Goal: Information Seeking & Learning: Understand process/instructions

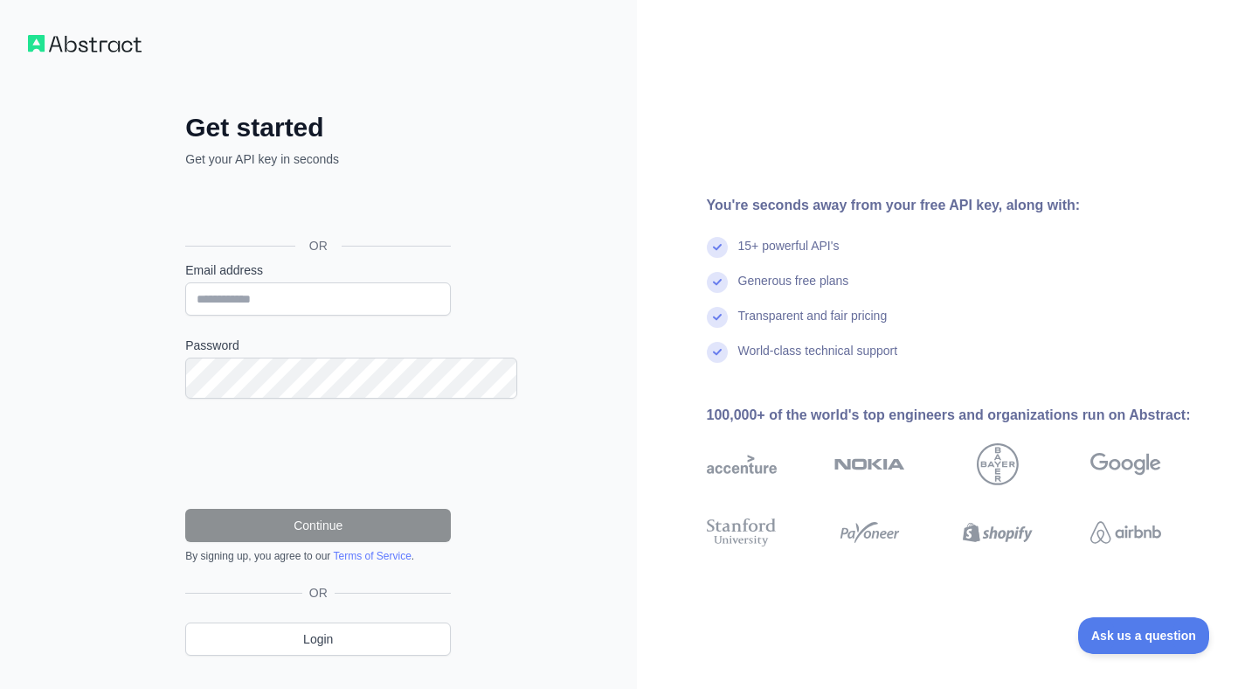
click at [1069, 157] on div "You're seconds away from your free API key, along with: 15+ powerful API's Gene…" at bounding box center [941, 362] width 609 height 725
click at [534, 233] on div "Get started Get your API key in seconds OR Email address Password Continue By s…" at bounding box center [318, 362] width 637 height 725
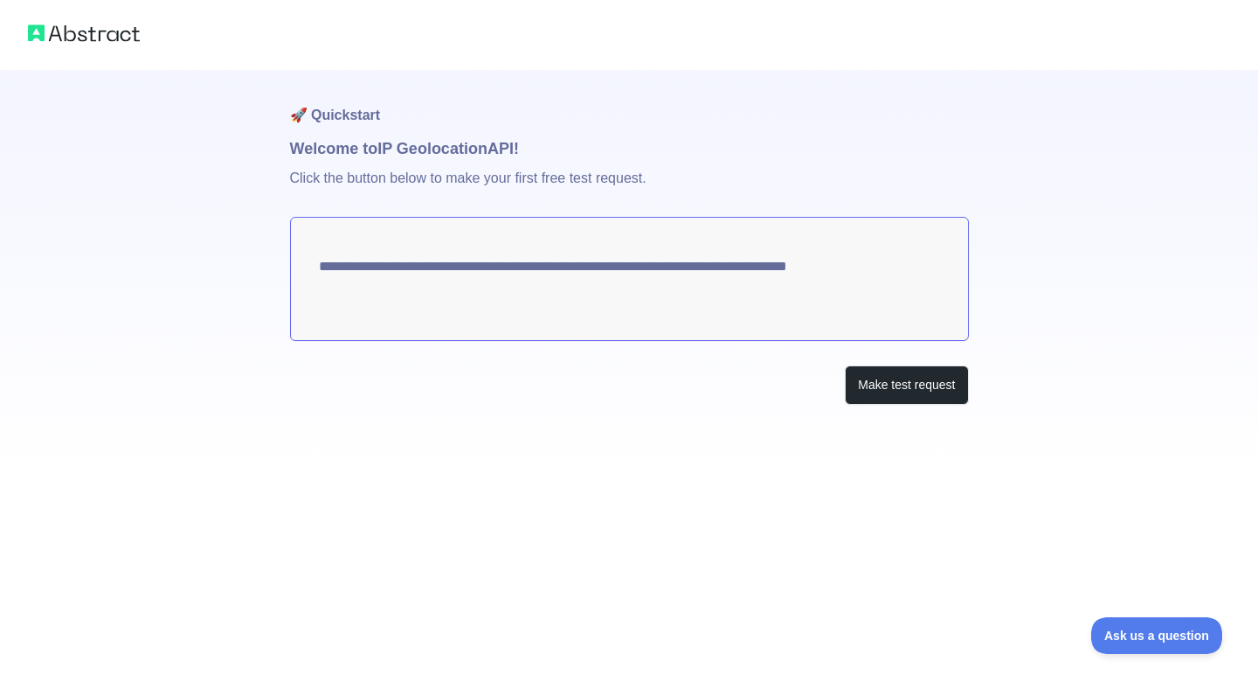
click at [385, 336] on textarea "**********" at bounding box center [629, 279] width 679 height 124
drag, startPoint x: 384, startPoint y: 335, endPoint x: 400, endPoint y: 335, distance: 16.6
click at [396, 335] on textarea "**********" at bounding box center [629, 279] width 679 height 124
drag, startPoint x: 329, startPoint y: 339, endPoint x: 612, endPoint y: 339, distance: 283.1
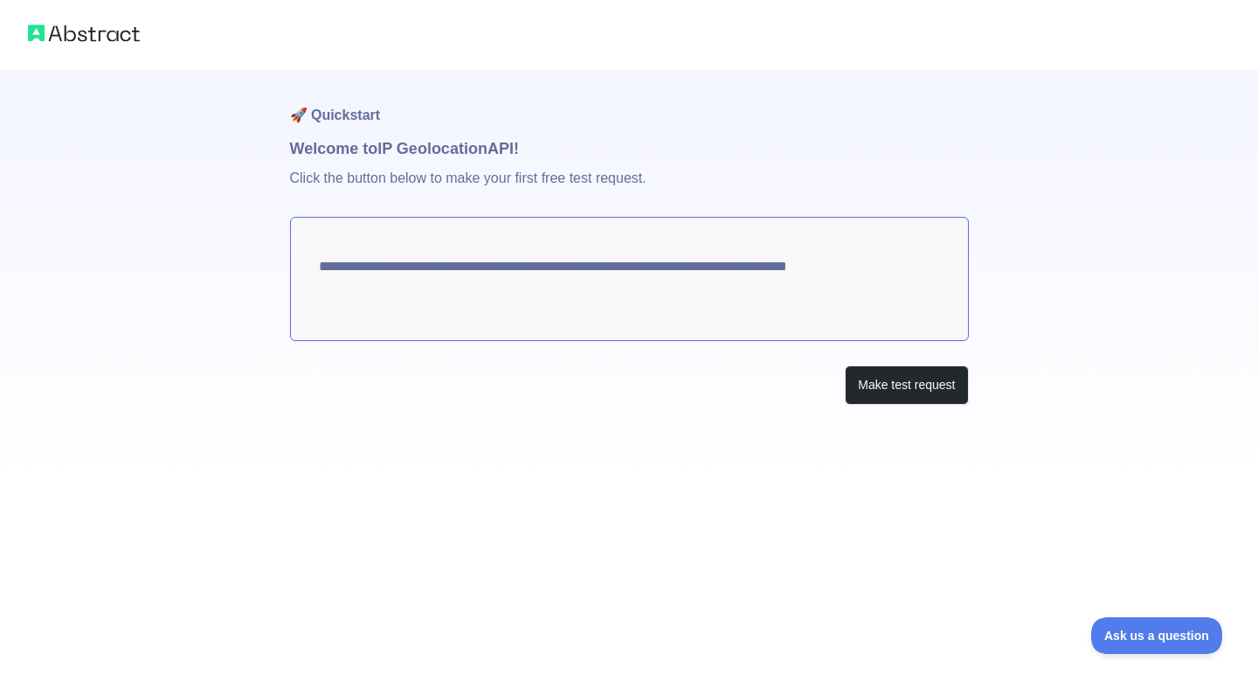
click at [612, 339] on textarea "**********" at bounding box center [629, 279] width 679 height 124
click at [858, 405] on button "Make test request" at bounding box center [906, 384] width 123 height 39
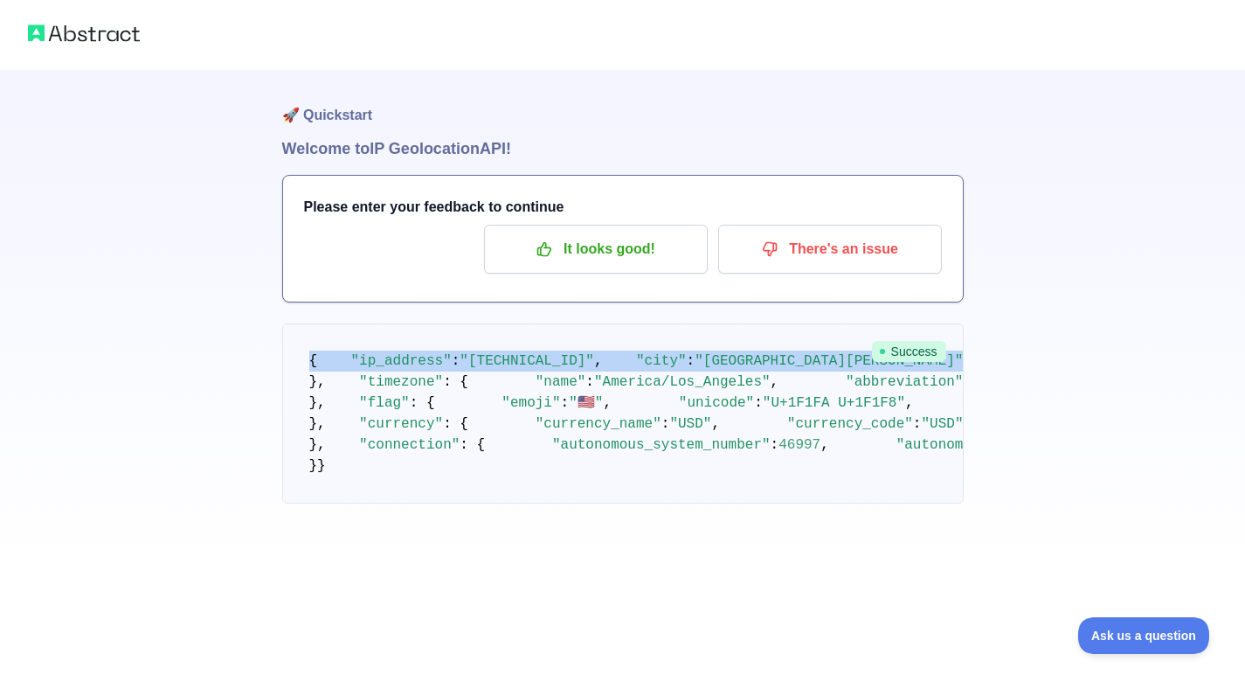
drag, startPoint x: 291, startPoint y: 439, endPoint x: 463, endPoint y: 599, distance: 235.0
click at [464, 503] on pre "{ "ip_address" : "[TECHNICAL_ID]" , "city" : "[GEOGRAPHIC_DATA][PERSON_NAME]" ,…" at bounding box center [623, 413] width 682 height 180
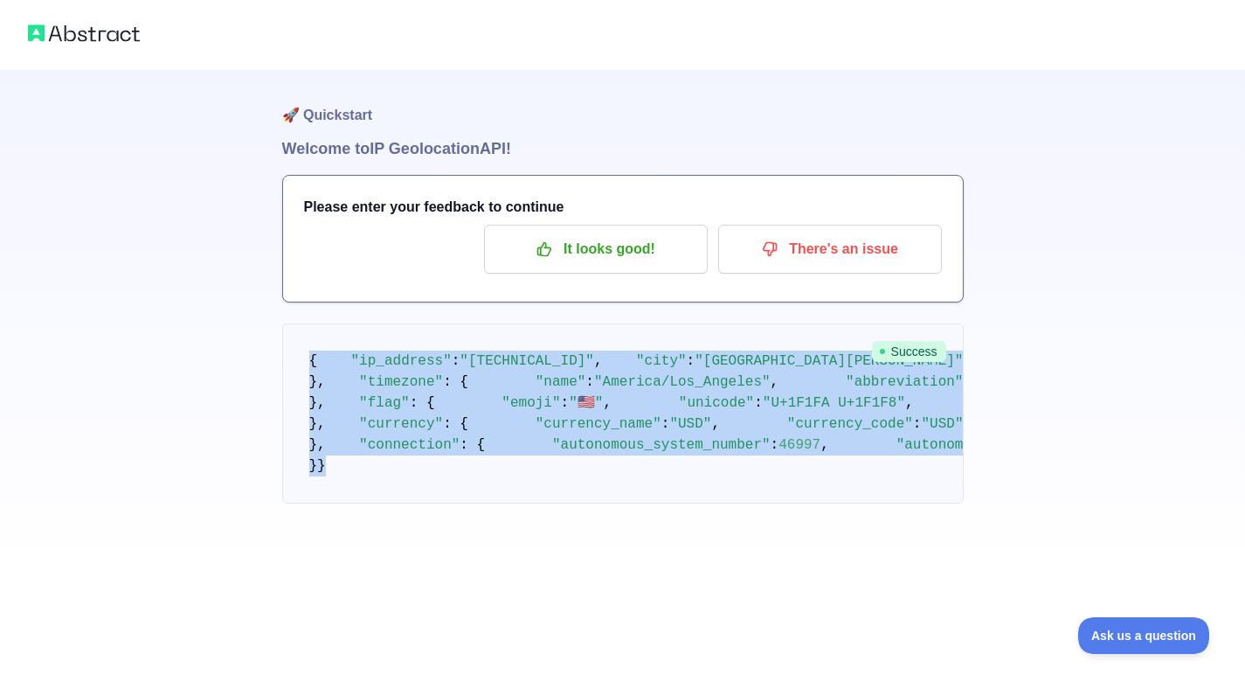
click at [618, 503] on pre "{ "ip_address" : "[TECHNICAL_ID]" , "city" : "[GEOGRAPHIC_DATA][PERSON_NAME]" ,…" at bounding box center [623, 413] width 682 height 180
copy code "{ "lo_ipsumdo" : "7027:sita:70:cons:1281:adip:el27:13s3" , "doei" : "Tem Inci" …"
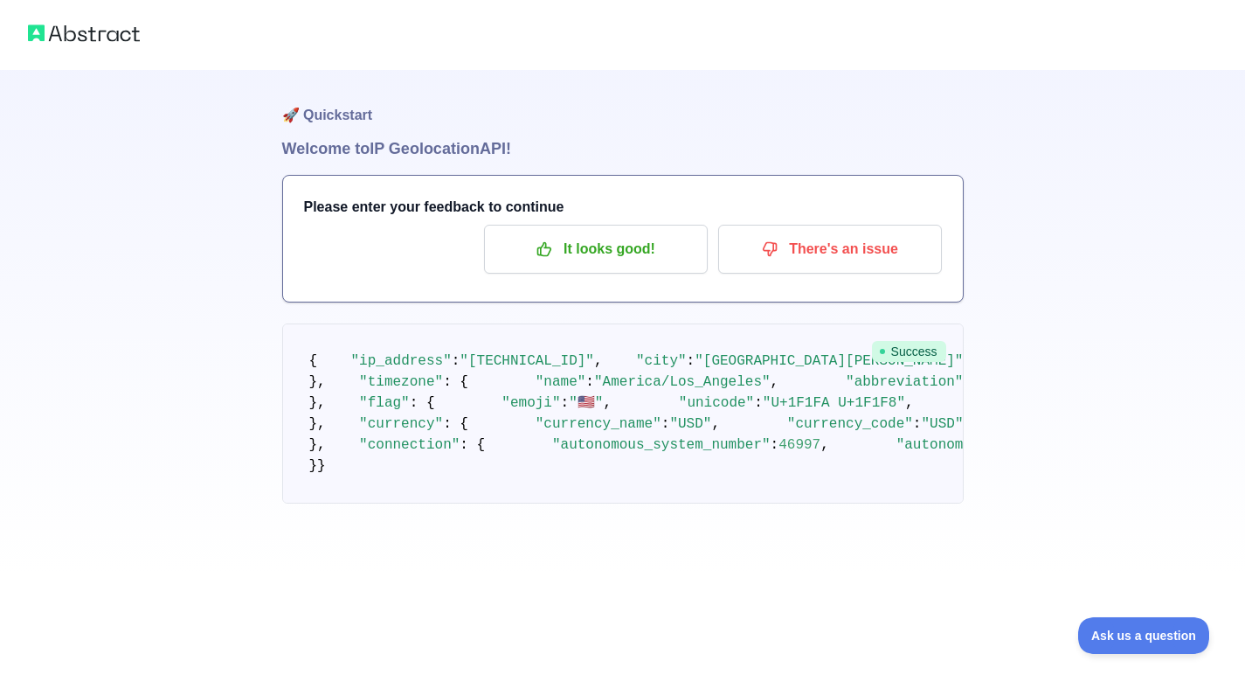
click at [931, 368] on pre "{ "ip_address" : "[TECHNICAL_ID]" , "city" : "[GEOGRAPHIC_DATA][PERSON_NAME]" ,…" at bounding box center [623, 413] width 682 height 180
click at [879, 455] on pre "{ "ip_address" : "[TECHNICAL_ID]" , "city" : "[GEOGRAPHIC_DATA][PERSON_NAME]" ,…" at bounding box center [623, 413] width 682 height 180
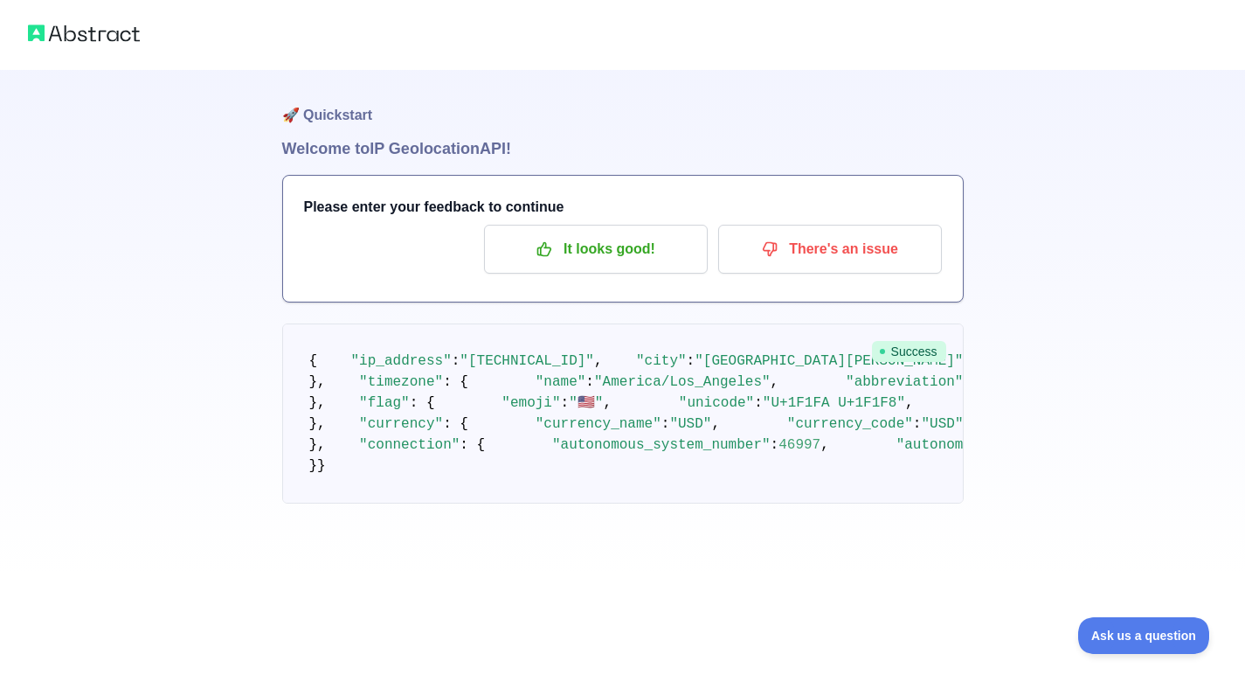
click at [460, 333] on pre "{ "ip_address" : "[TECHNICAL_ID]" , "city" : "[GEOGRAPHIC_DATA][PERSON_NAME]" ,…" at bounding box center [623, 413] width 682 height 180
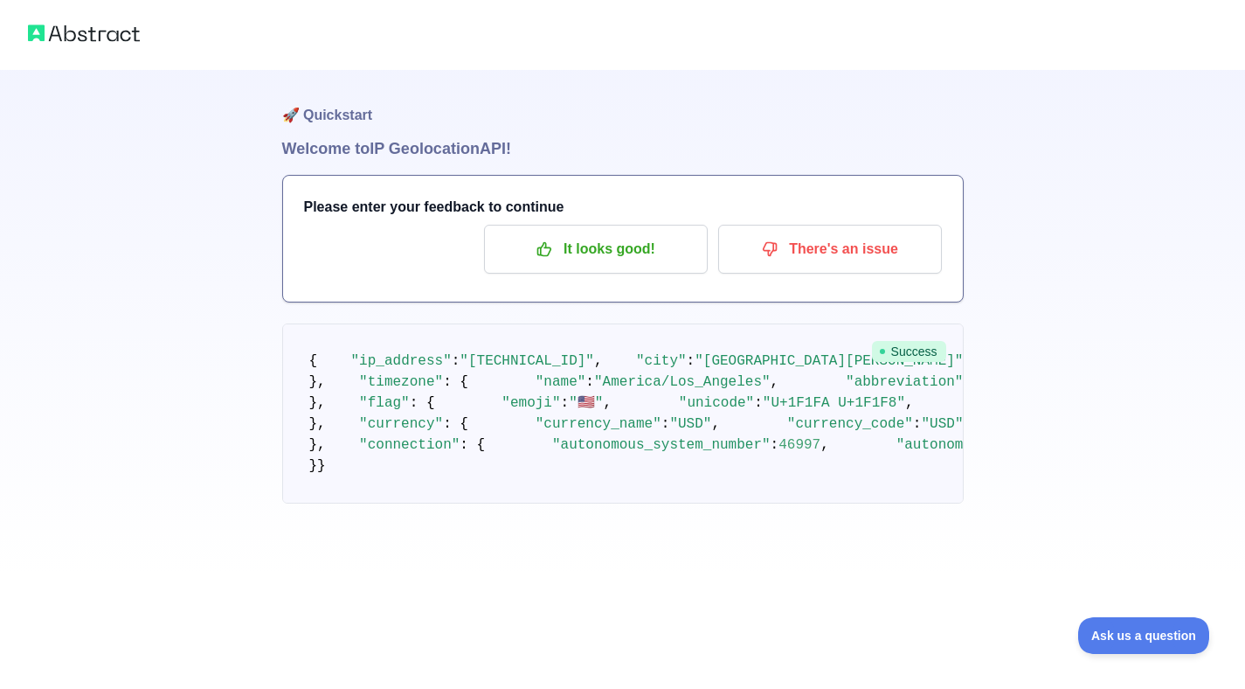
click at [669, 336] on pre "{ "ip_address" : "[TECHNICAL_ID]" , "city" : "[GEOGRAPHIC_DATA][PERSON_NAME]" ,…" at bounding box center [623, 413] width 682 height 180
click at [875, 340] on pre "{ "ip_address" : "[TECHNICAL_ID]" , "city" : "[GEOGRAPHIC_DATA][PERSON_NAME]" ,…" at bounding box center [623, 413] width 682 height 180
click at [1109, 325] on div "🚀 Quickstart Welcome to IP Geolocation API! Please enter your feedback to conti…" at bounding box center [622, 286] width 1245 height 573
click at [1040, 241] on div "🚀 Quickstart Welcome to IP Geolocation API! Please enter your feedback to conti…" at bounding box center [622, 286] width 1245 height 573
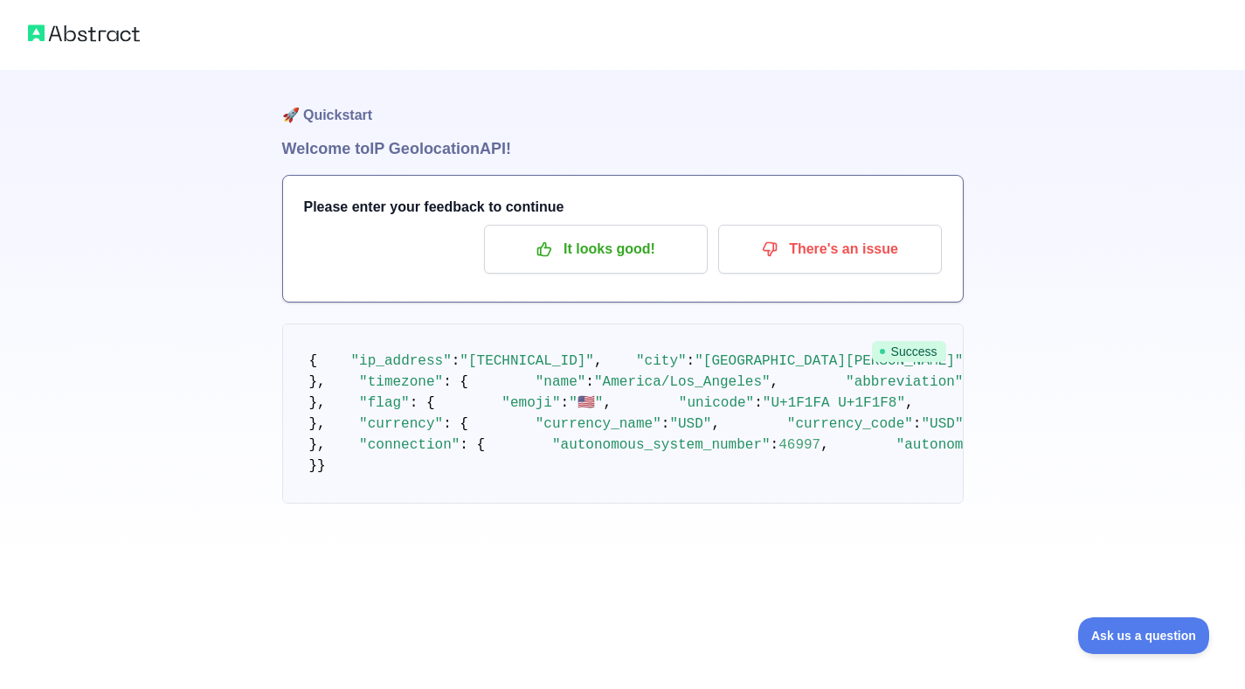
click at [1133, 264] on div "🚀 Quickstart Welcome to IP Geolocation API! Please enter your feedback to conti…" at bounding box center [622, 286] width 1245 height 573
click at [1134, 138] on div "🚀 Quickstart Welcome to IP Geolocation API! Please enter your feedback to conti…" at bounding box center [622, 286] width 1245 height 573
click at [1040, 295] on div "🚀 Quickstart Welcome to IP Geolocation API! Please enter your feedback to conti…" at bounding box center [622, 286] width 1245 height 573
click at [547, 264] on p "It looks good!" at bounding box center [595, 249] width 197 height 30
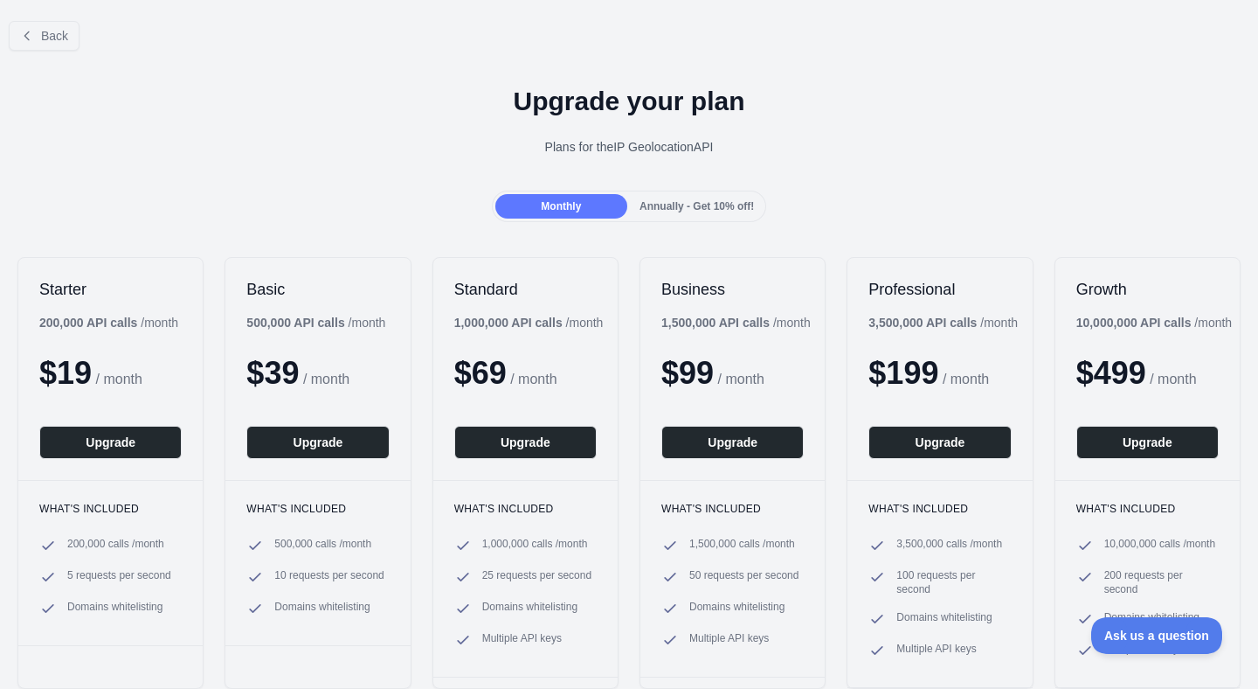
click at [1003, 191] on div "Upgrade your plan Plans for the IP Geolocation API" at bounding box center [629, 128] width 1258 height 126
click at [722, 218] on div "Annually - Get 10% off!" at bounding box center [697, 206] width 132 height 24
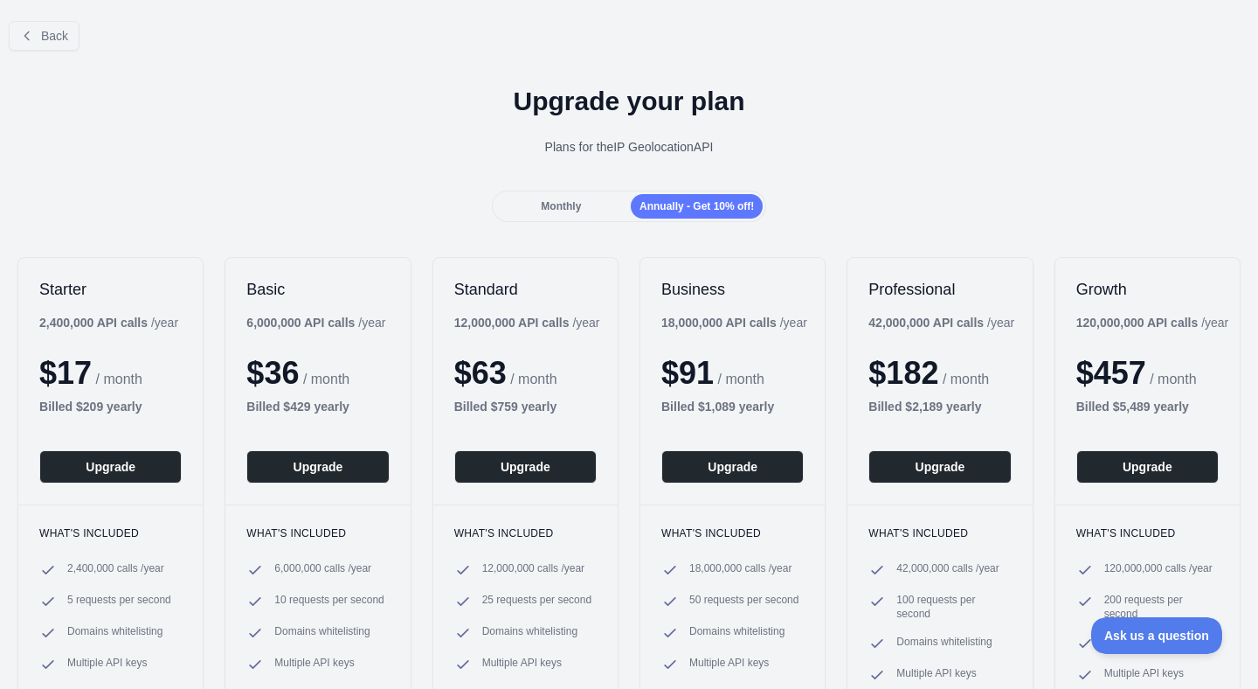
click at [545, 218] on div "Monthly" at bounding box center [561, 206] width 132 height 24
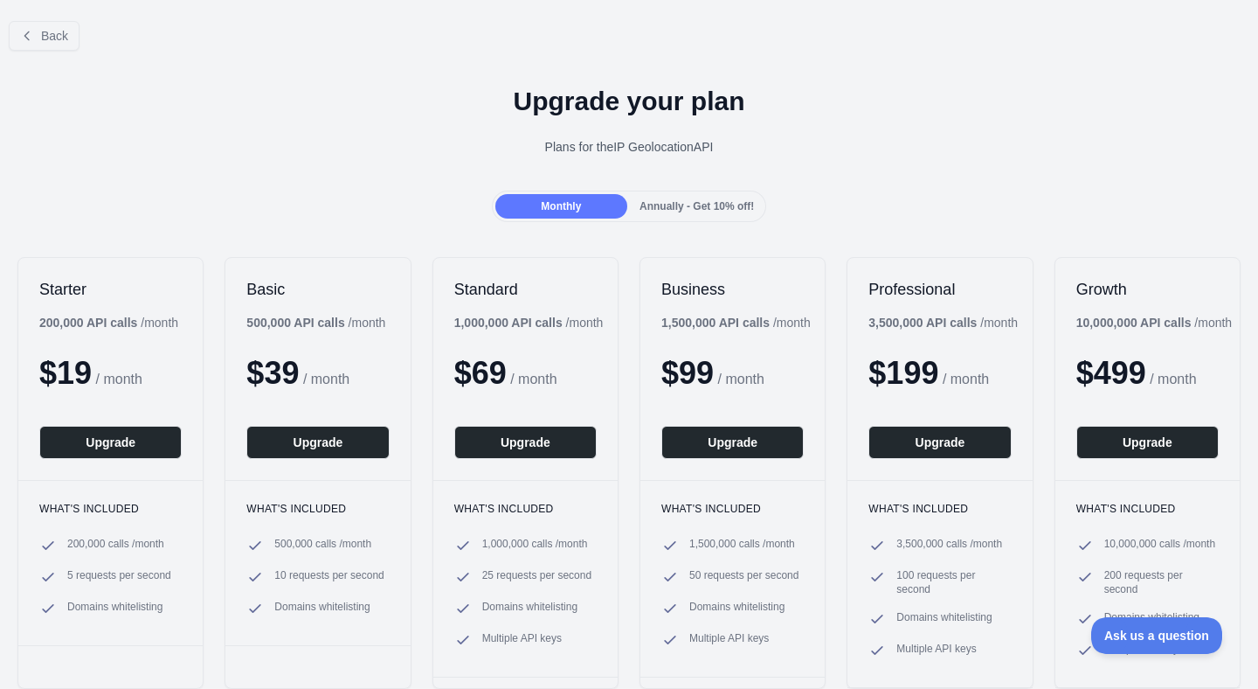
click at [906, 222] on div "Monthly Annually - Get 10% off!" at bounding box center [629, 206] width 1258 height 31
click at [882, 191] on div "Upgrade your plan Plans for the IP Geolocation API" at bounding box center [629, 128] width 1258 height 126
click at [59, 43] on span "Back" at bounding box center [54, 36] width 27 height 14
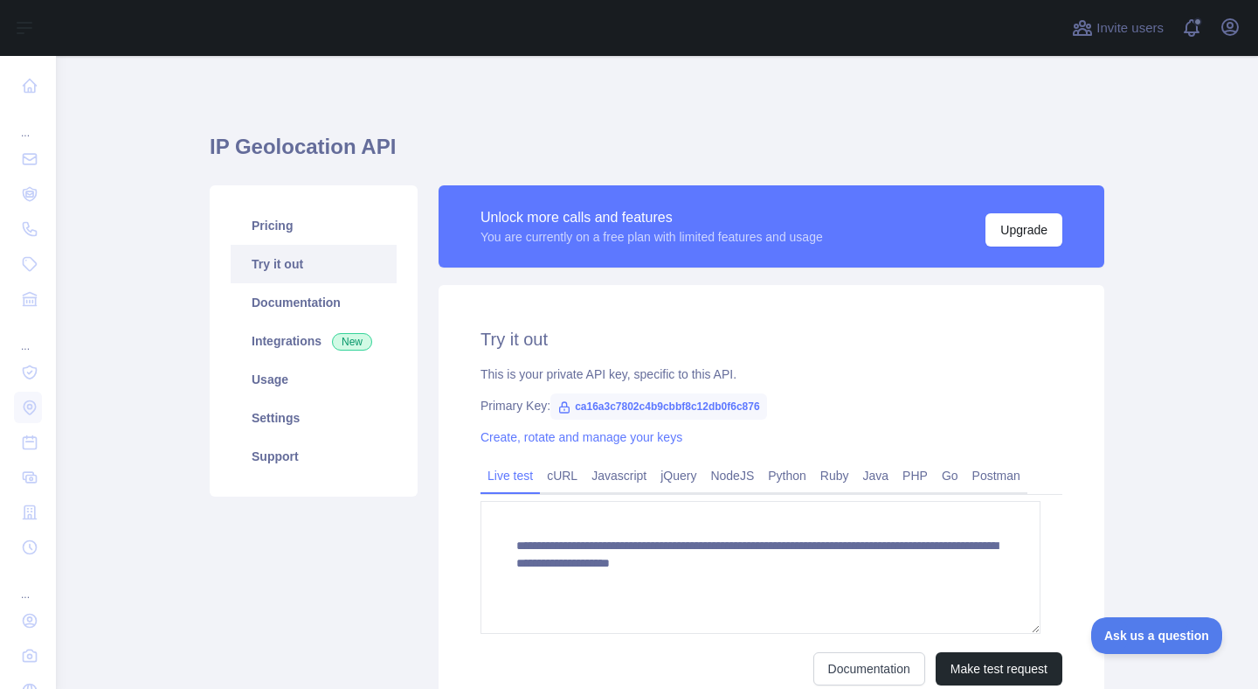
click at [168, 299] on main "**********" at bounding box center [657, 372] width 1202 height 633
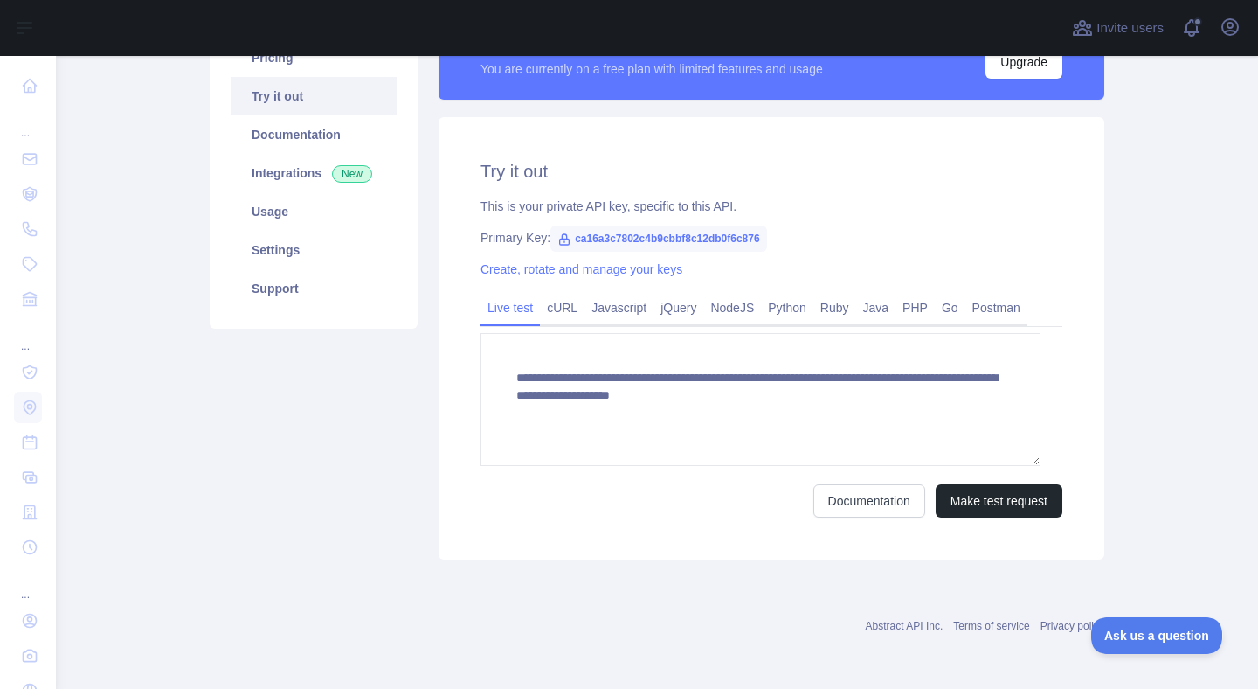
click at [864, 343] on div "**********" at bounding box center [772, 338] width 666 height 442
click at [898, 278] on div "Create, rotate and manage your keys" at bounding box center [772, 268] width 582 height 17
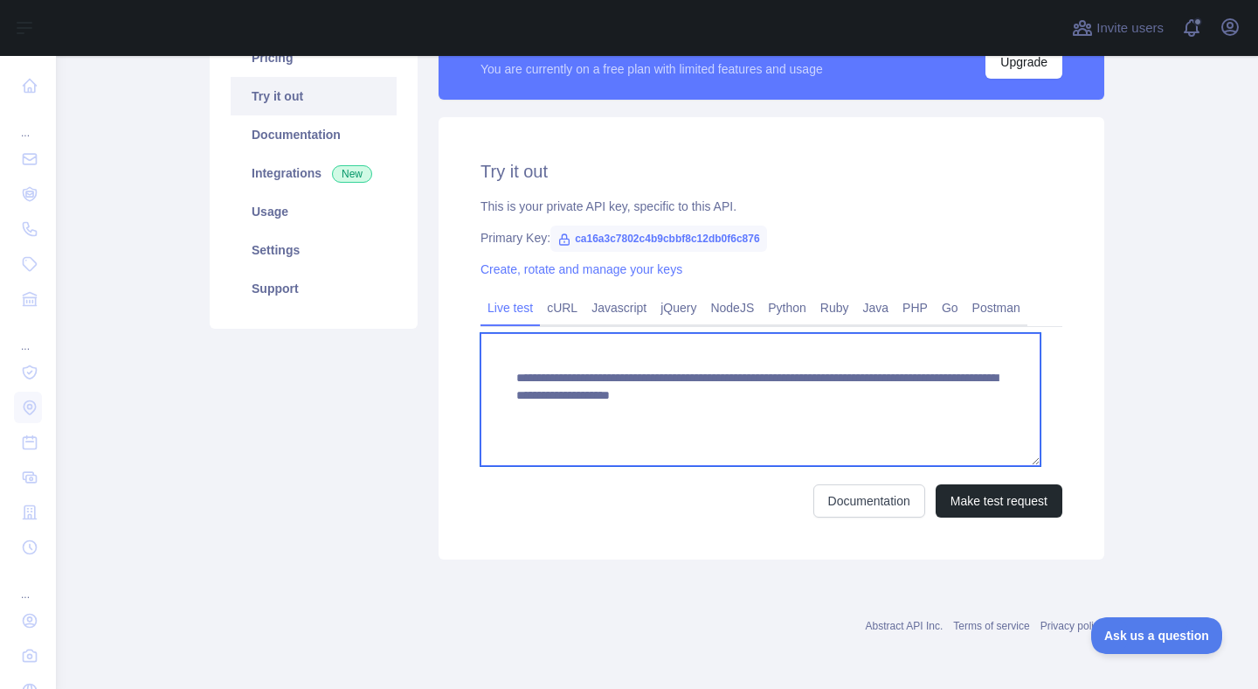
click at [738, 466] on textarea "**********" at bounding box center [761, 399] width 560 height 133
click at [747, 466] on textarea "**********" at bounding box center [761, 399] width 560 height 133
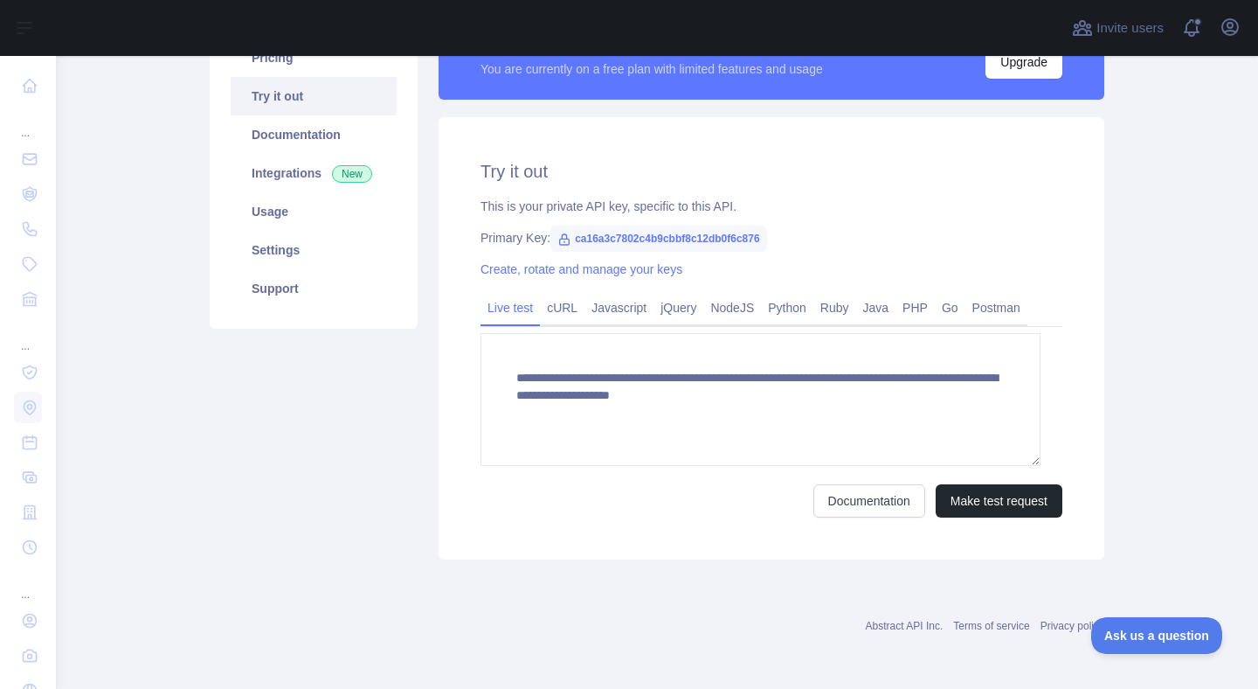
click at [922, 228] on div "**********" at bounding box center [772, 338] width 666 height 442
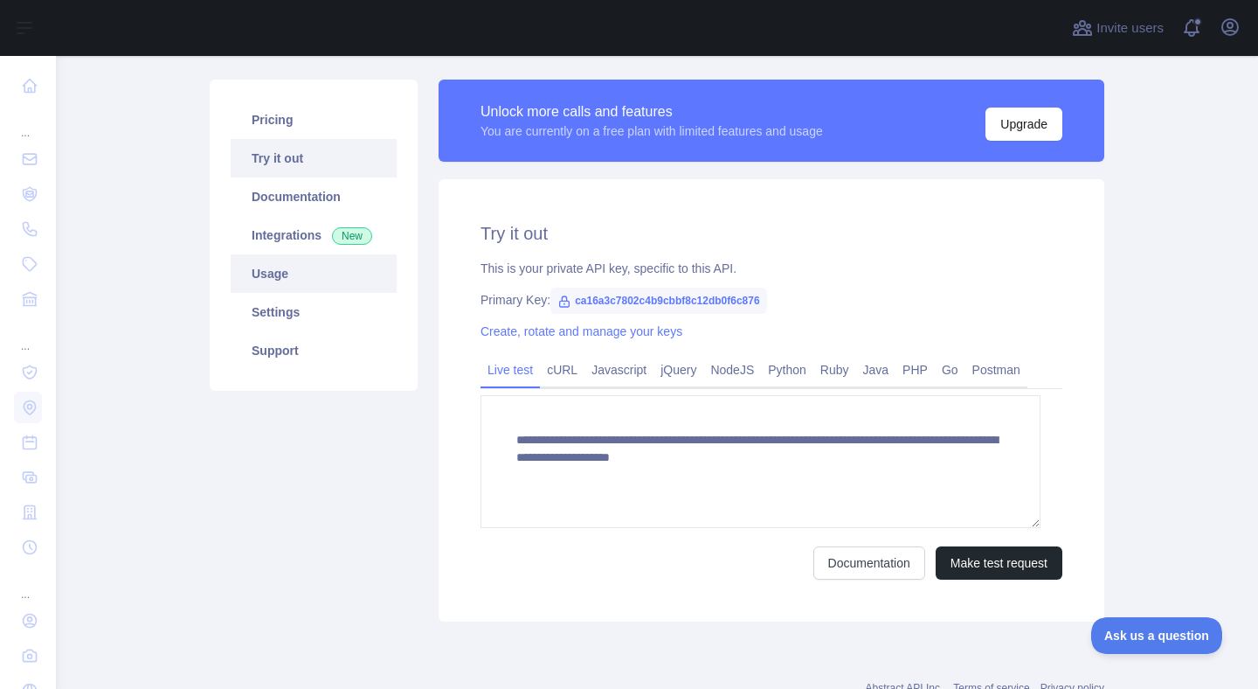
click at [287, 293] on link "Usage" at bounding box center [314, 273] width 166 height 38
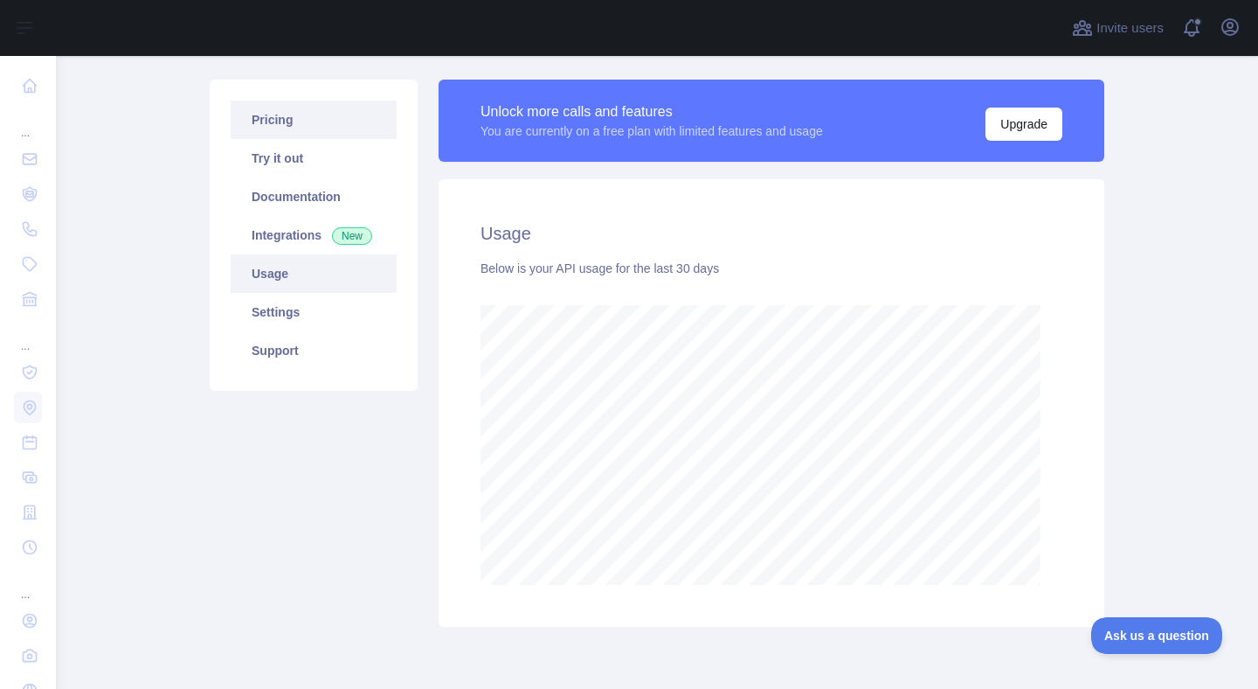
scroll to position [619, 1175]
click at [320, 177] on link "Try it out" at bounding box center [314, 158] width 166 height 38
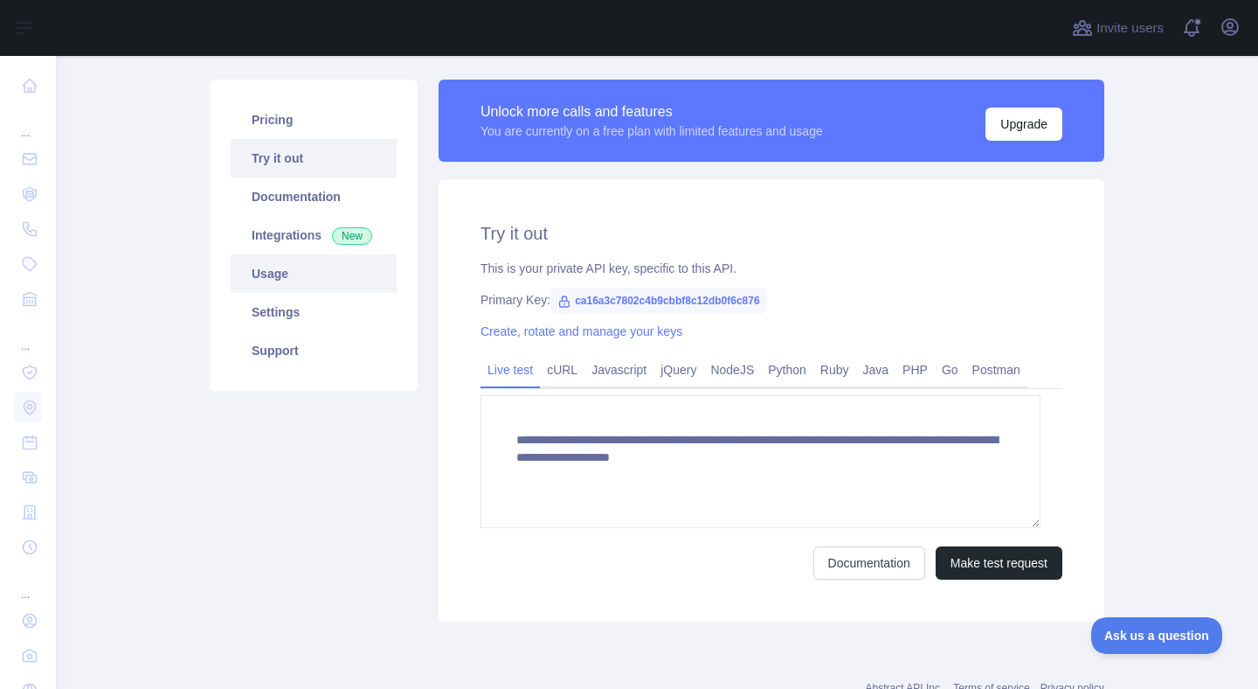
click at [294, 293] on link "Usage" at bounding box center [314, 273] width 166 height 38
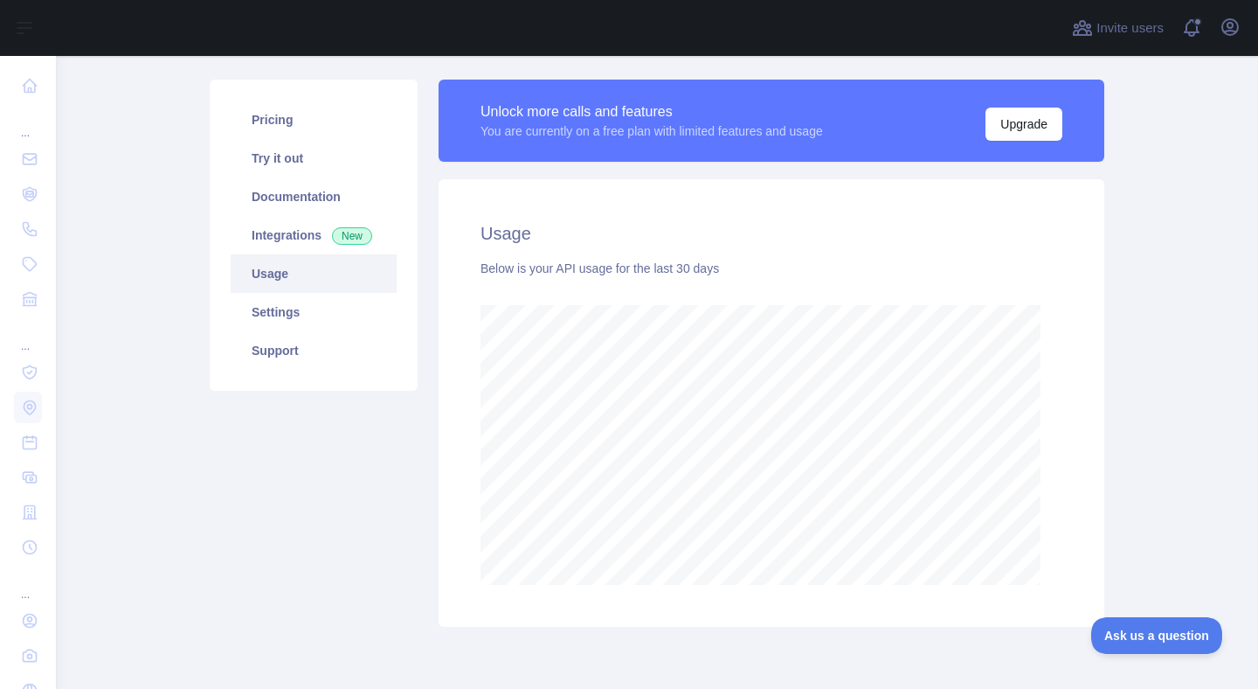
scroll to position [619, 1175]
click at [389, 384] on div "Pricing Try it out Documentation Integrations New Usage Settings Support" at bounding box center [314, 235] width 208 height 311
click at [370, 254] on link "Integrations New" at bounding box center [314, 235] width 166 height 38
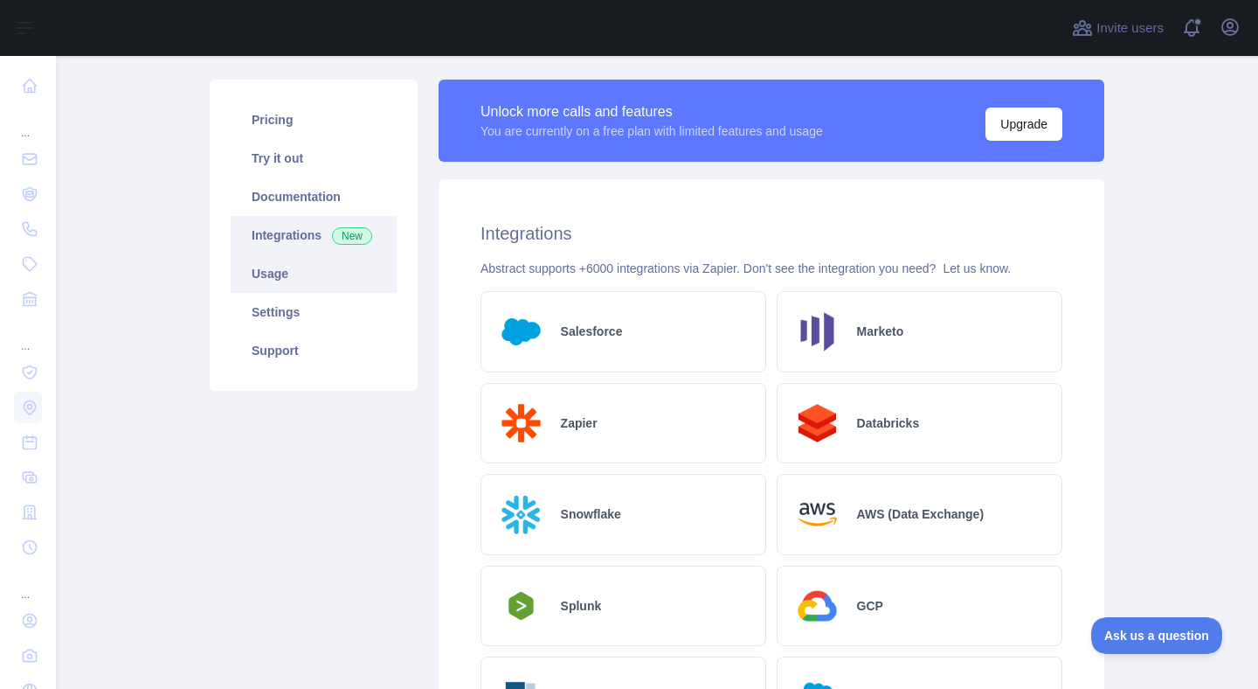
click at [366, 293] on link "Usage" at bounding box center [314, 273] width 166 height 38
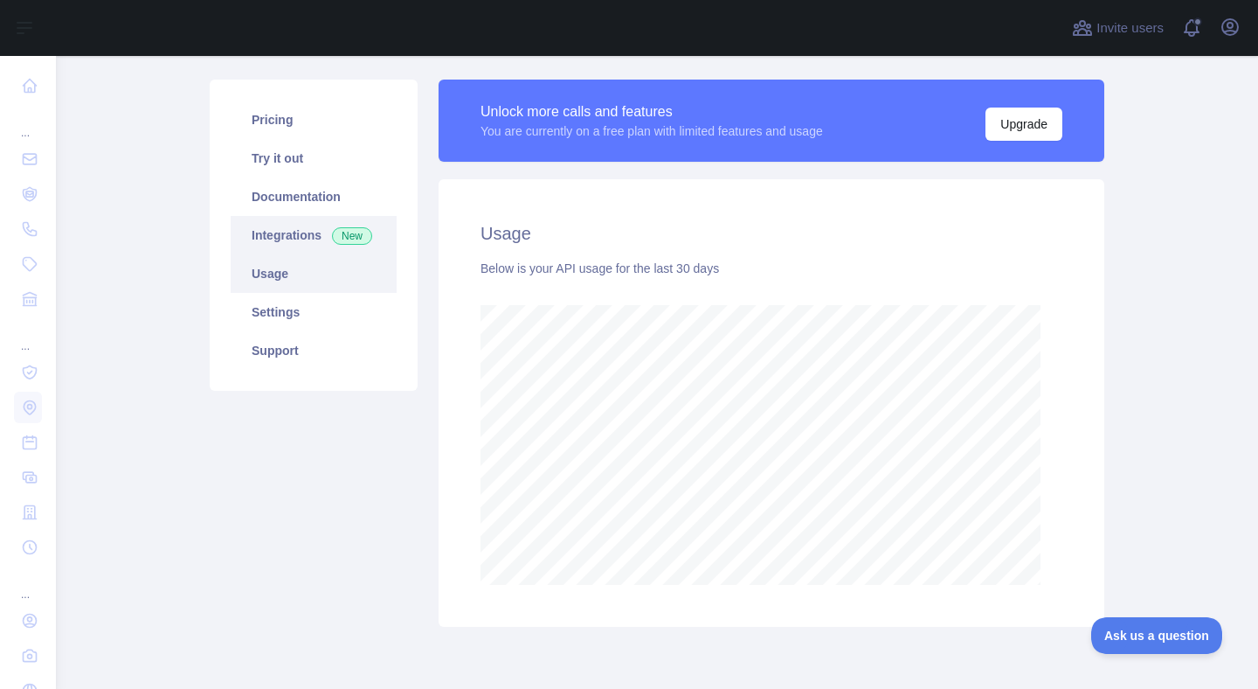
scroll to position [619, 1175]
click at [368, 216] on link "Documentation" at bounding box center [314, 196] width 166 height 38
click at [320, 139] on link "Pricing" at bounding box center [314, 119] width 166 height 38
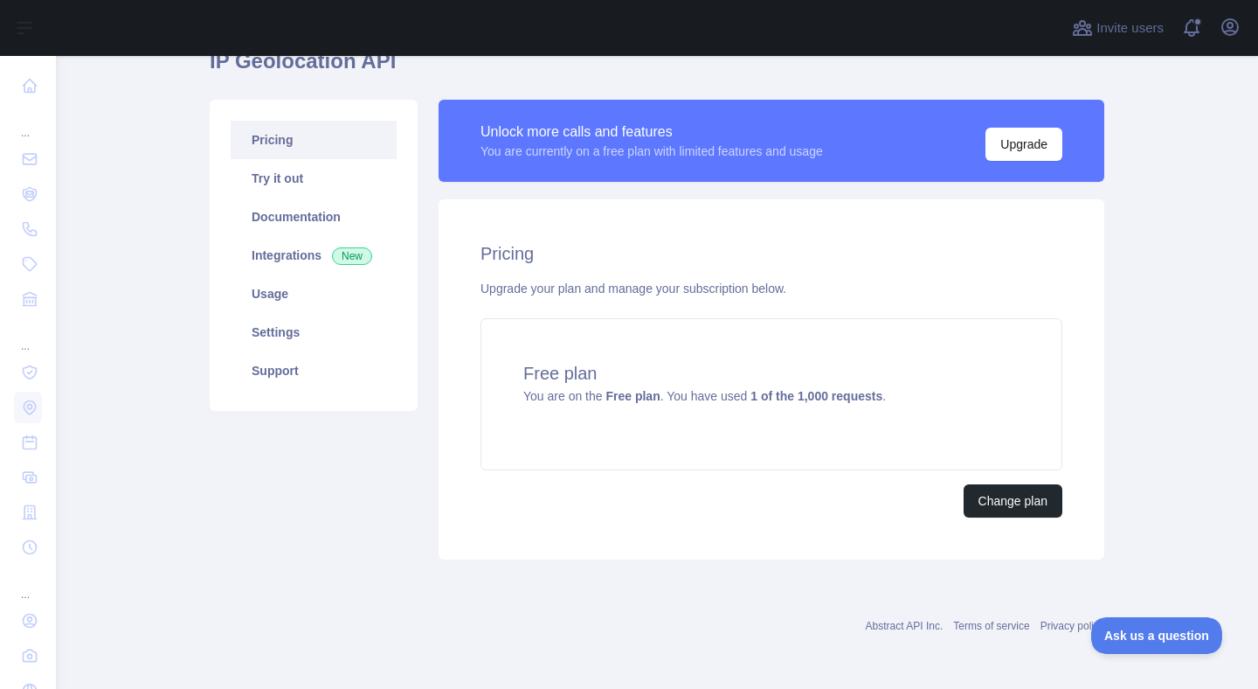
click at [1122, 424] on main "IP Geolocation API Pricing Try it out Documentation Integrations New Usage Sett…" at bounding box center [657, 372] width 1202 height 633
click at [1112, 420] on div "Unlock more calls and features You are currently on a free plan with limited fe…" at bounding box center [771, 330] width 687 height 460
click at [309, 197] on link "Try it out" at bounding box center [314, 178] width 166 height 38
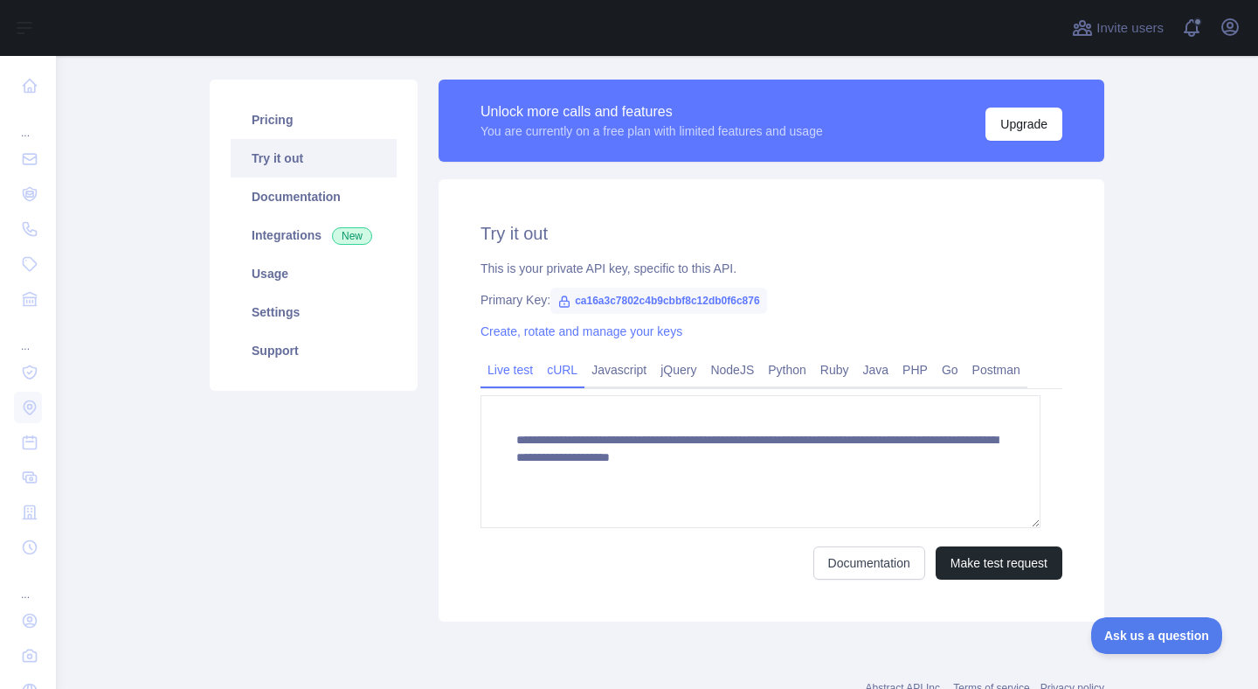
click at [552, 384] on link "cURL" at bounding box center [562, 370] width 45 height 28
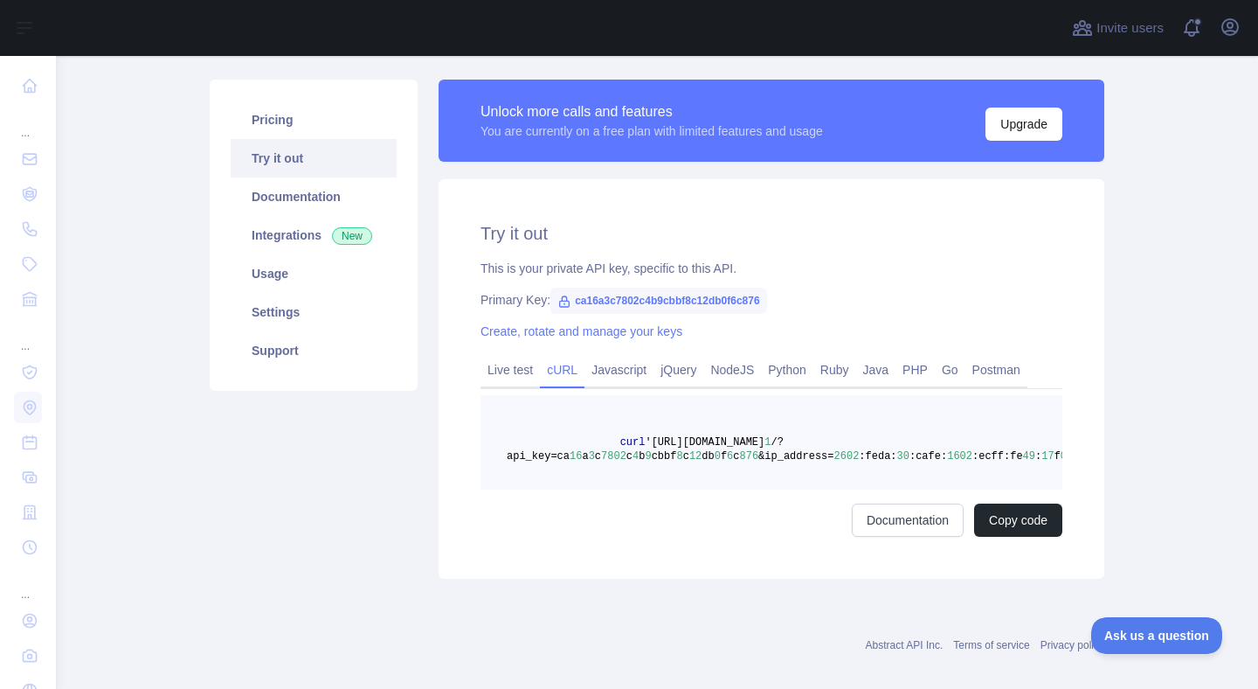
scroll to position [222, 0]
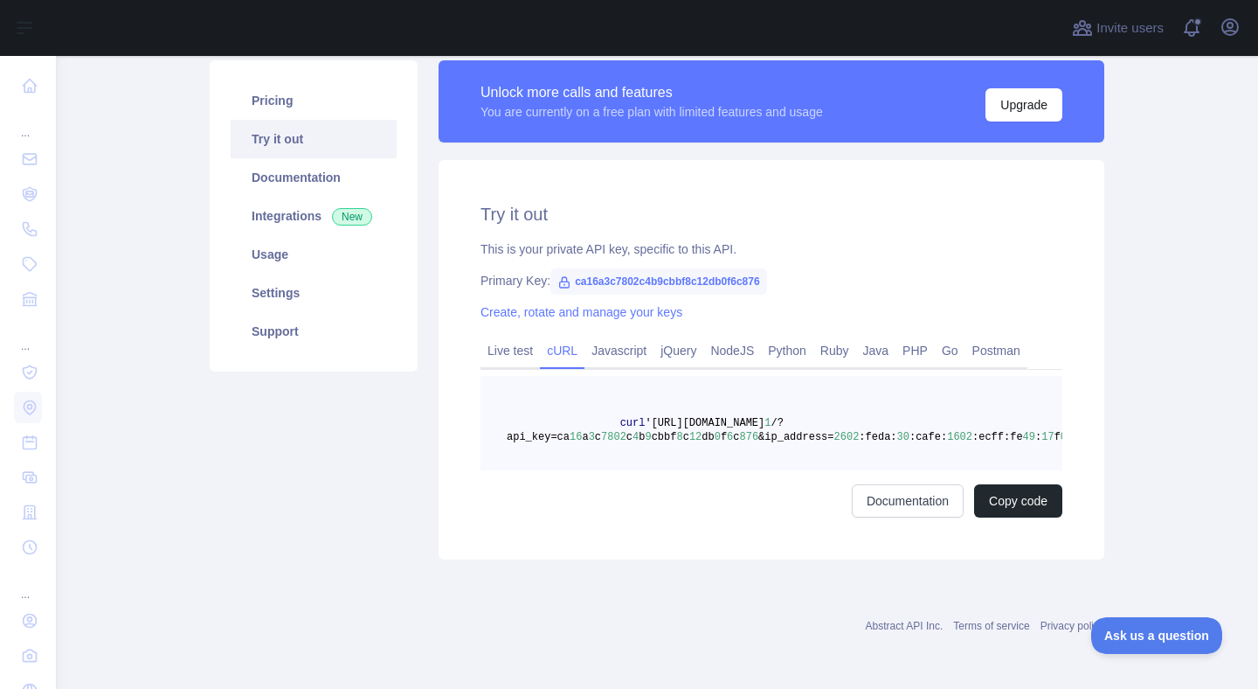
click at [937, 466] on pre "curl '[URL][DOMAIN_NAME] 1 /?api_key=ca 16 a 3 c 7802 c 4 b 9 cbbf 8 c 12 db 0 …" at bounding box center [772, 423] width 582 height 94
click at [960, 458] on pre "curl '[URL][DOMAIN_NAME] 1 /?api_key=ca 16 a 3 c 7802 c 4 b 9 cbbf 8 c 12 db 0 …" at bounding box center [772, 423] width 582 height 94
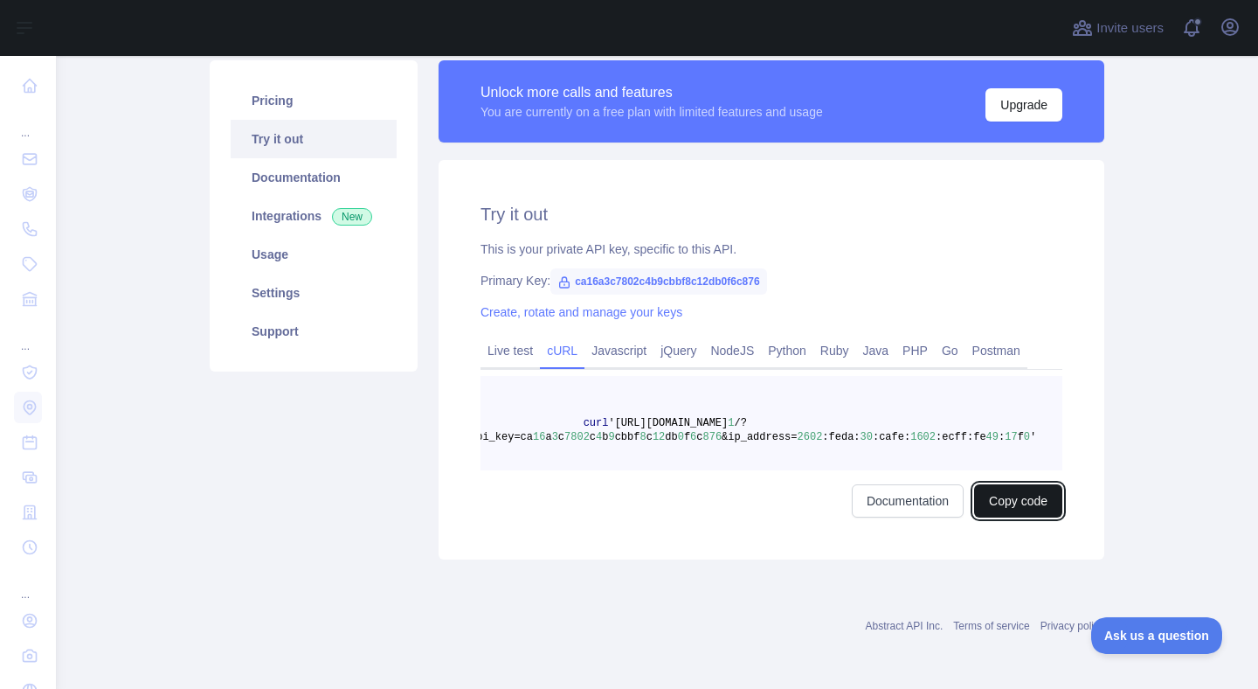
click at [1020, 517] on button "Copy code" at bounding box center [1018, 500] width 88 height 33
click at [630, 437] on pre "curl '[URL][DOMAIN_NAME] 1 /?api_key=ca 16 a 3 c 7802 c 4 b 9 cbbf 8 c 12 db 0 …" at bounding box center [772, 423] width 582 height 94
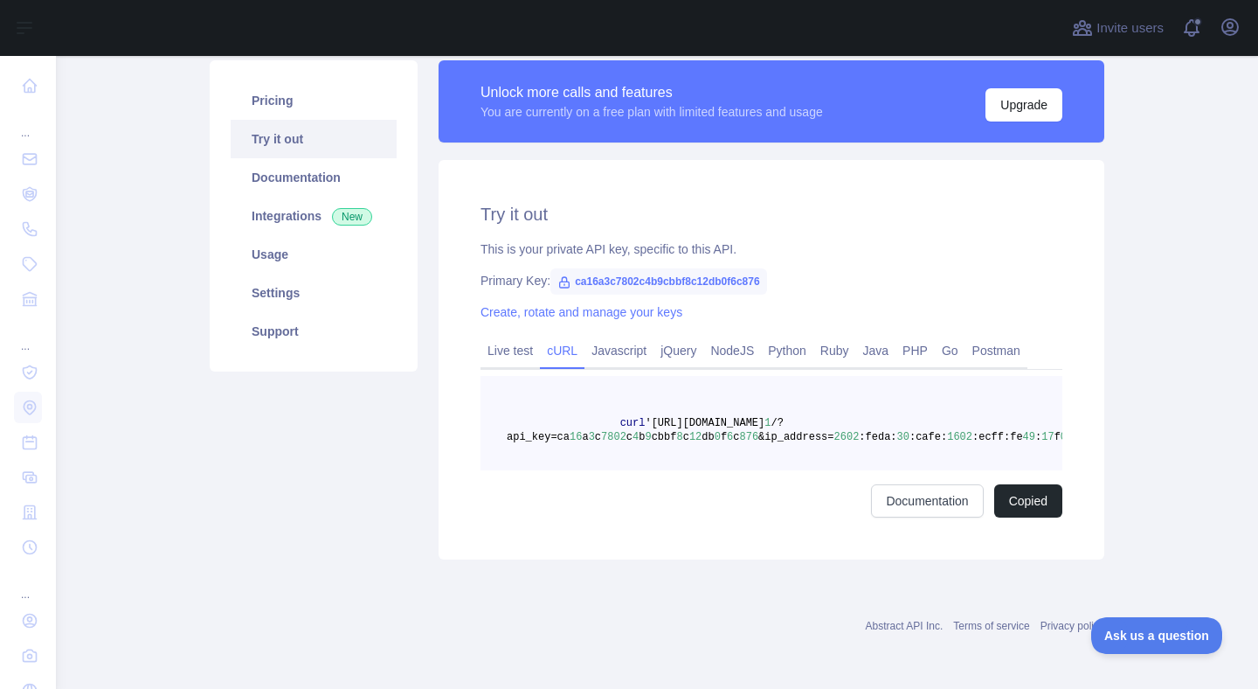
click at [613, 272] on span "ca16a3c7802c4b9cbbf8c12db0f6c876" at bounding box center [659, 281] width 217 height 26
drag, startPoint x: 606, startPoint y: 287, endPoint x: 892, endPoint y: 287, distance: 286.6
click at [892, 287] on div "Primary Key: ca16a3c7802c4b9cbbf8c12db0f6c876" at bounding box center [772, 280] width 582 height 17
copy span "ca16a3c7802c4b9cbbf8c12db0f6c876"
click at [829, 170] on div "Try it out This is your private API key, specific to this API. Primary Key: ca1…" at bounding box center [772, 359] width 666 height 399
